Goal: Task Accomplishment & Management: Manage account settings

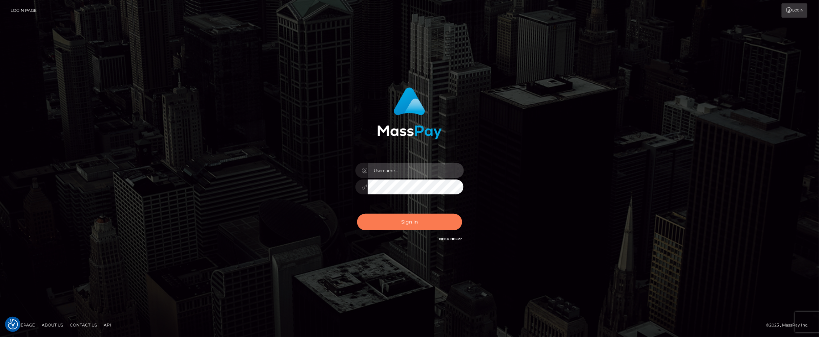
type input "scott.cm"
click at [409, 220] on button "Sign in" at bounding box center [409, 222] width 105 height 17
type input "[DOMAIN_NAME]"
drag, startPoint x: 0, startPoint y: 0, endPoint x: 408, endPoint y: 216, distance: 461.5
click at [408, 216] on button "Sign in" at bounding box center [409, 222] width 105 height 17
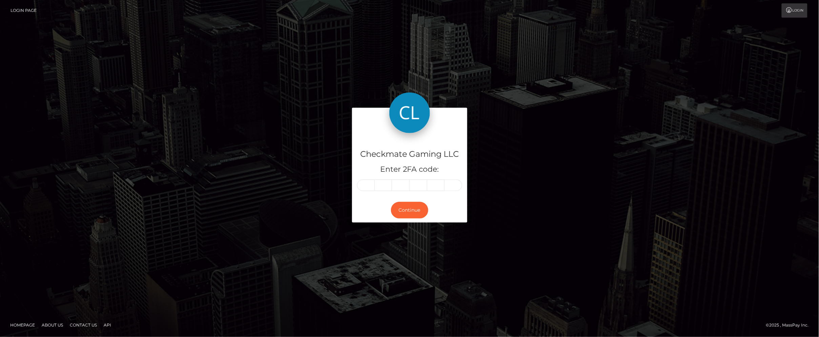
click at [364, 185] on input "text" at bounding box center [366, 186] width 18 height 12
type input "0"
type input "7"
type input "8"
type input "7"
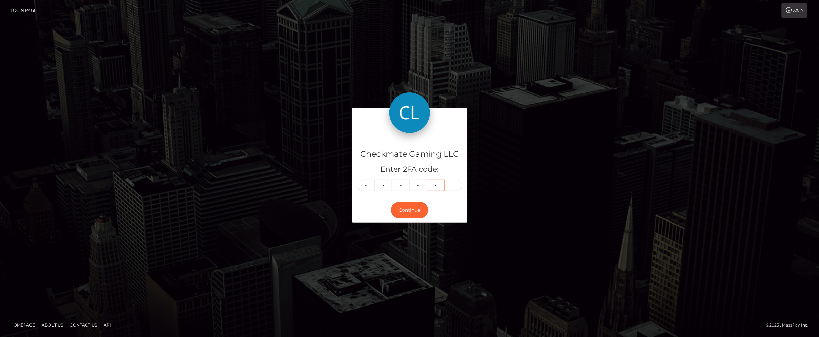
type input "9"
type input "6"
click at [404, 212] on button "Continue" at bounding box center [409, 210] width 37 height 17
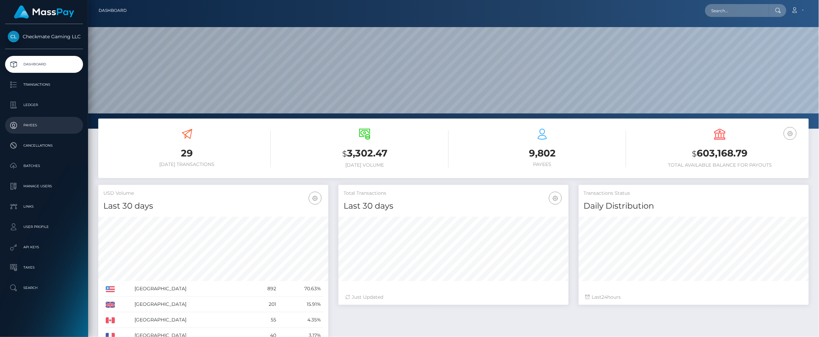
scroll to position [120, 230]
click at [18, 126] on p "Payees" at bounding box center [44, 125] width 73 height 10
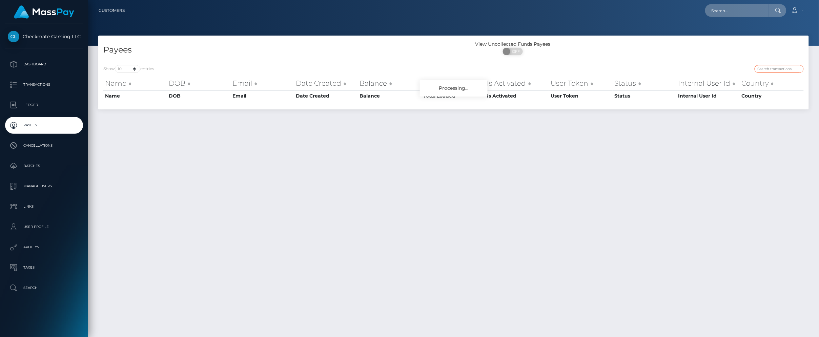
click at [773, 72] on input "search" at bounding box center [779, 69] width 49 height 8
paste input "375764"
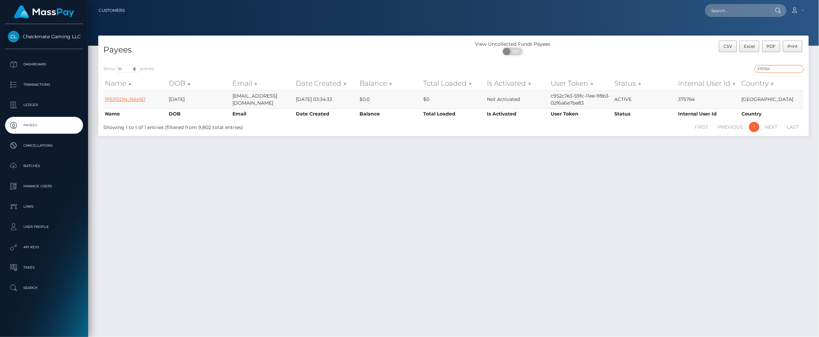
type input "375764"
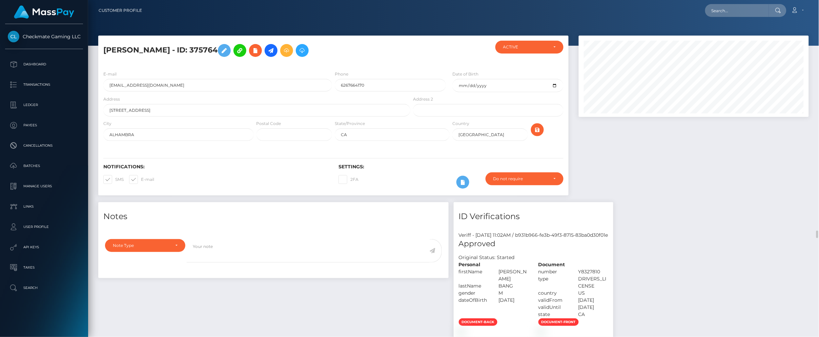
scroll to position [81, 230]
